Goal: Transaction & Acquisition: Purchase product/service

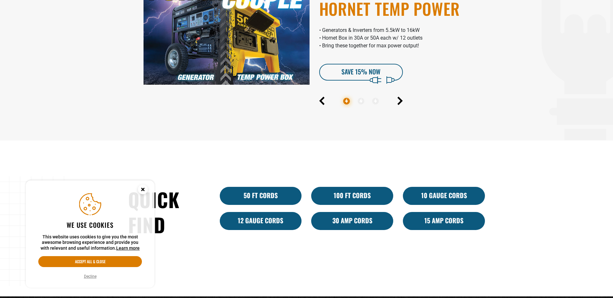
scroll to position [354, 0]
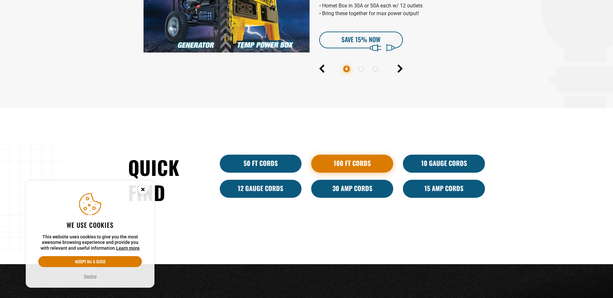
click at [364, 159] on link "100 Ft Cords" at bounding box center [352, 163] width 82 height 18
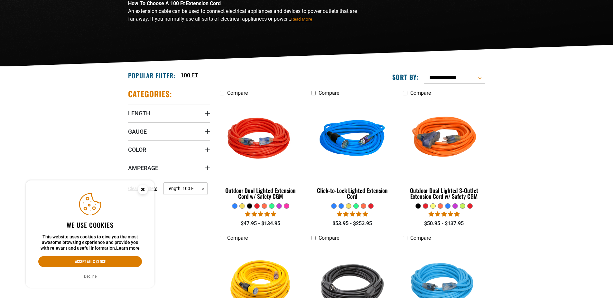
scroll to position [129, 0]
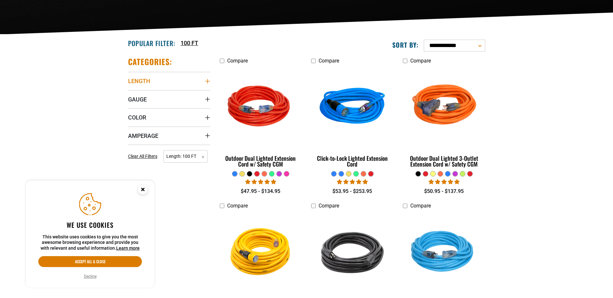
click at [173, 76] on summary "Length" at bounding box center [169, 81] width 82 height 18
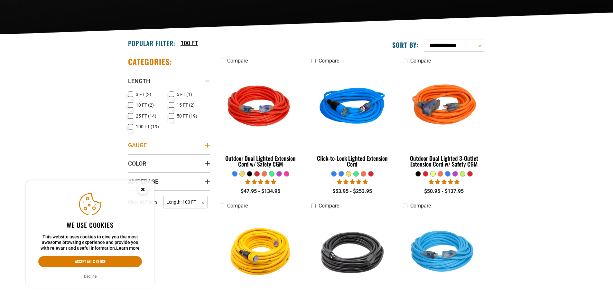
click at [162, 142] on summary "Gauge" at bounding box center [169, 145] width 82 height 18
click at [179, 157] on span "12 Gauge (15)" at bounding box center [191, 158] width 29 height 5
